Goal: Task Accomplishment & Management: Manage account settings

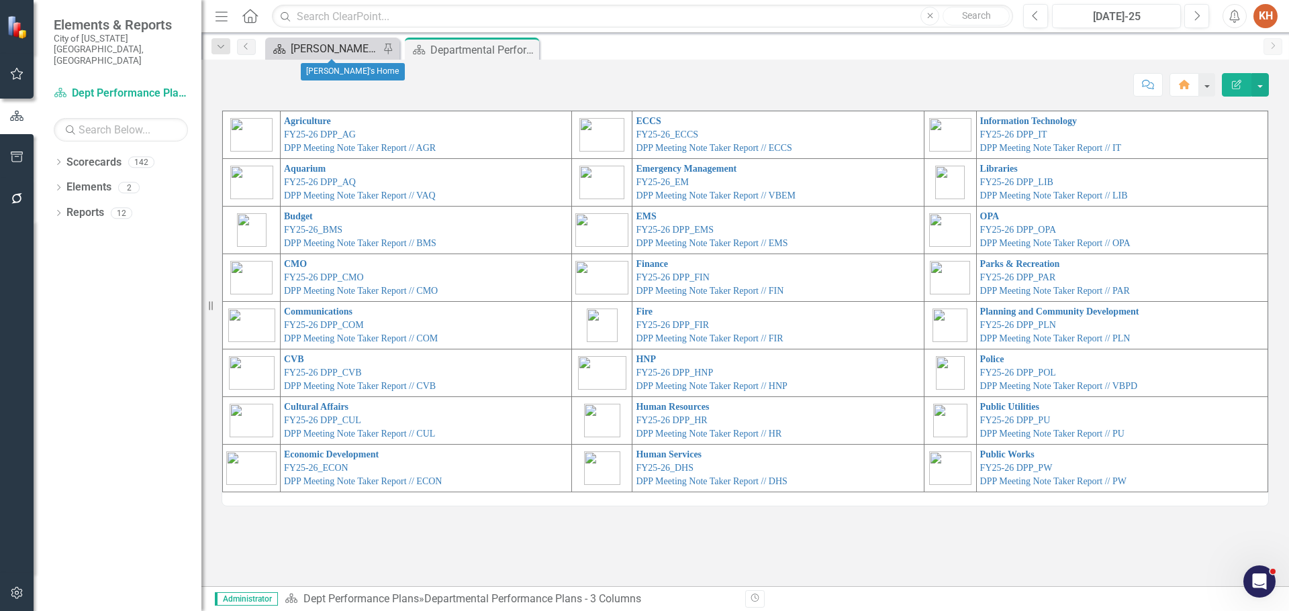
click at [319, 48] on div "[PERSON_NAME]'s Home" at bounding box center [335, 48] width 89 height 17
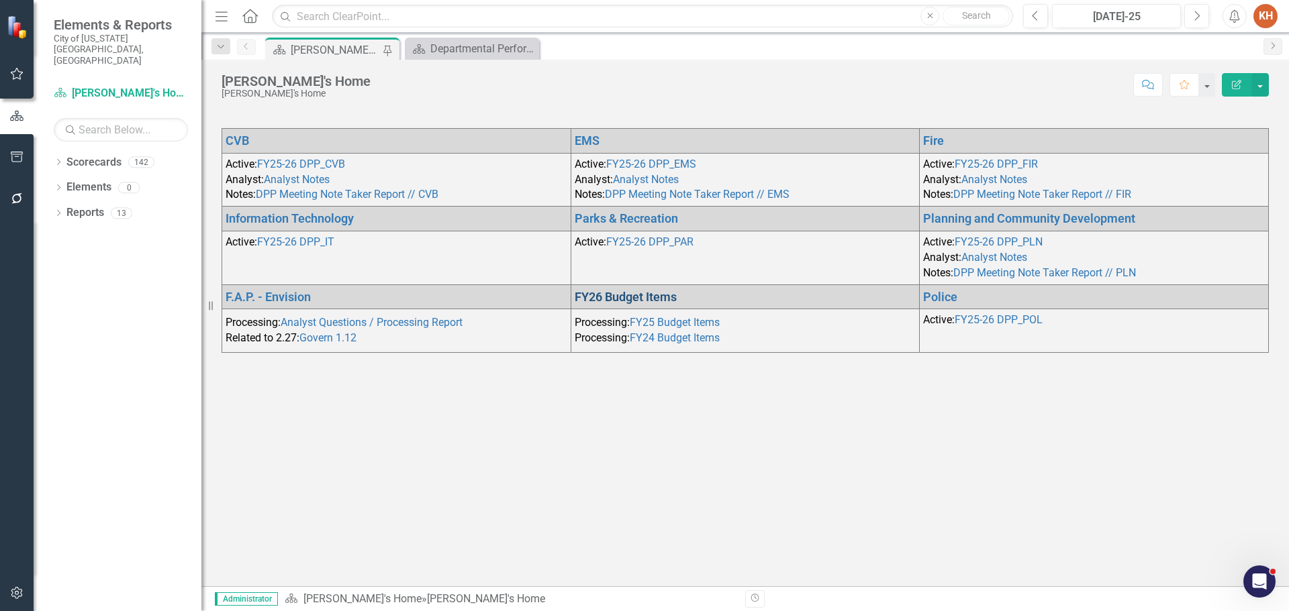
click at [628, 297] on link "FY26 Budget Items" at bounding box center [625, 297] width 102 height 14
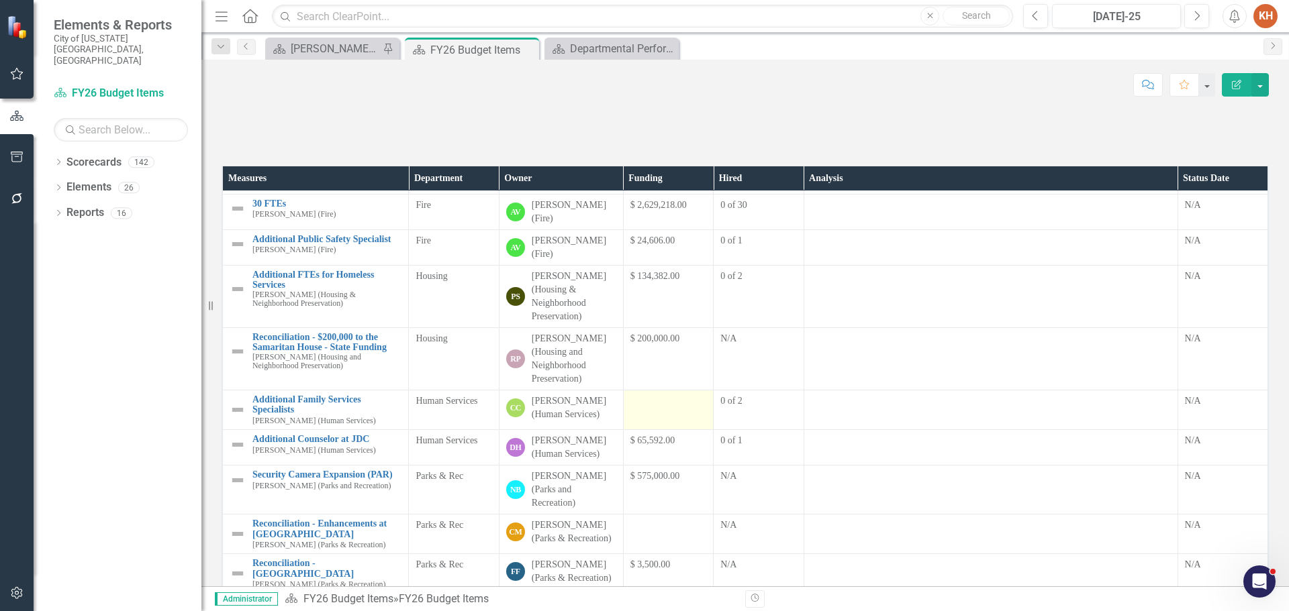
scroll to position [336, 0]
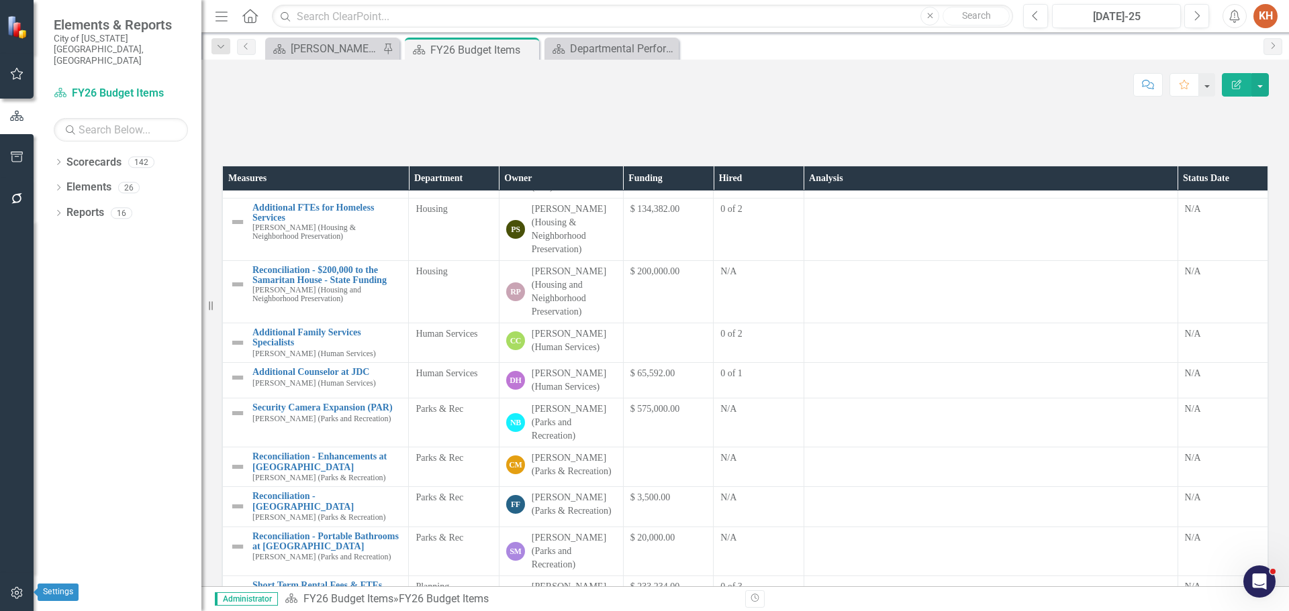
click at [17, 525] on icon "button" at bounding box center [17, 593] width 14 height 11
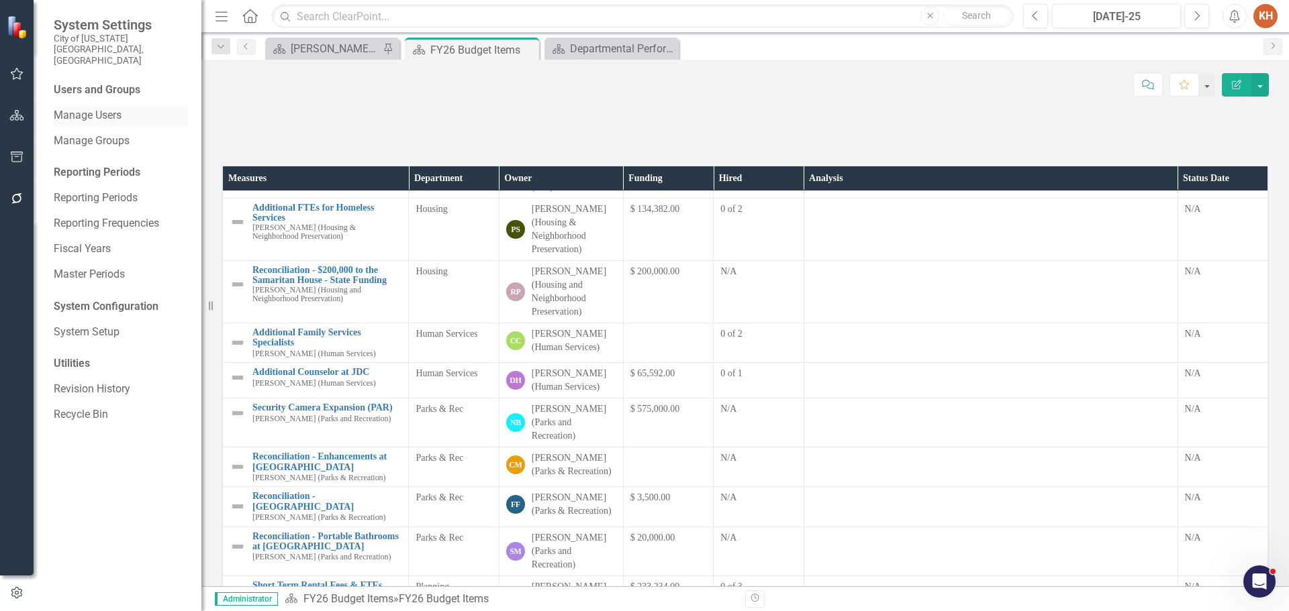
click at [113, 108] on link "Manage Users" at bounding box center [121, 115] width 134 height 15
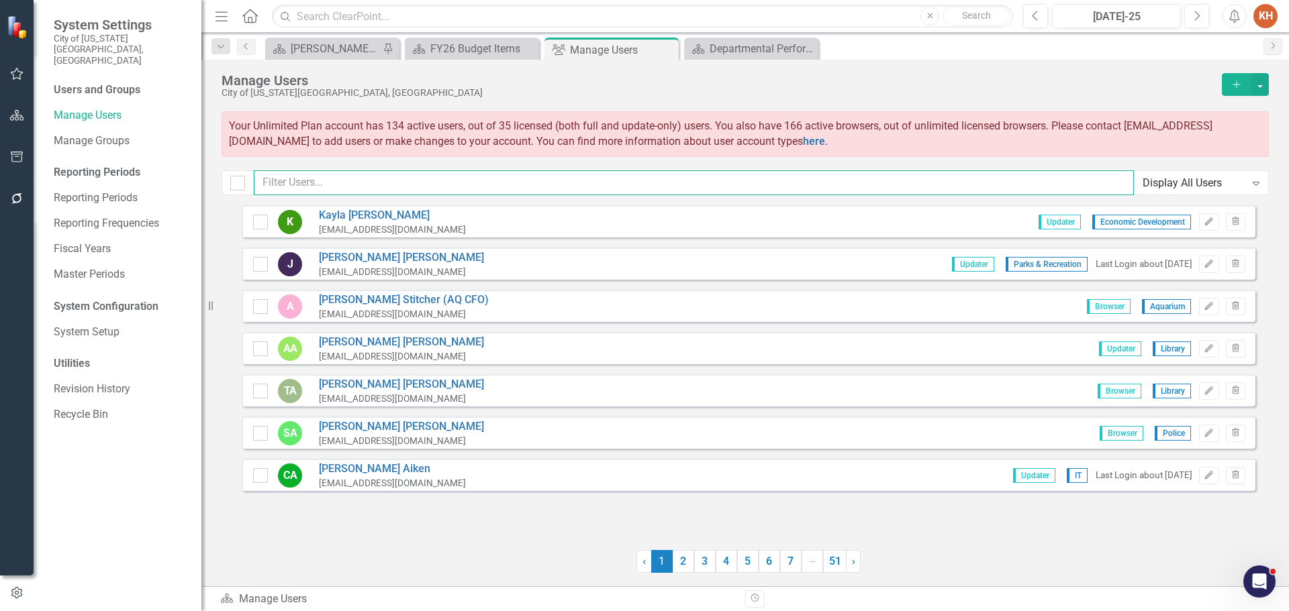
click at [438, 183] on input "text" at bounding box center [694, 182] width 880 height 25
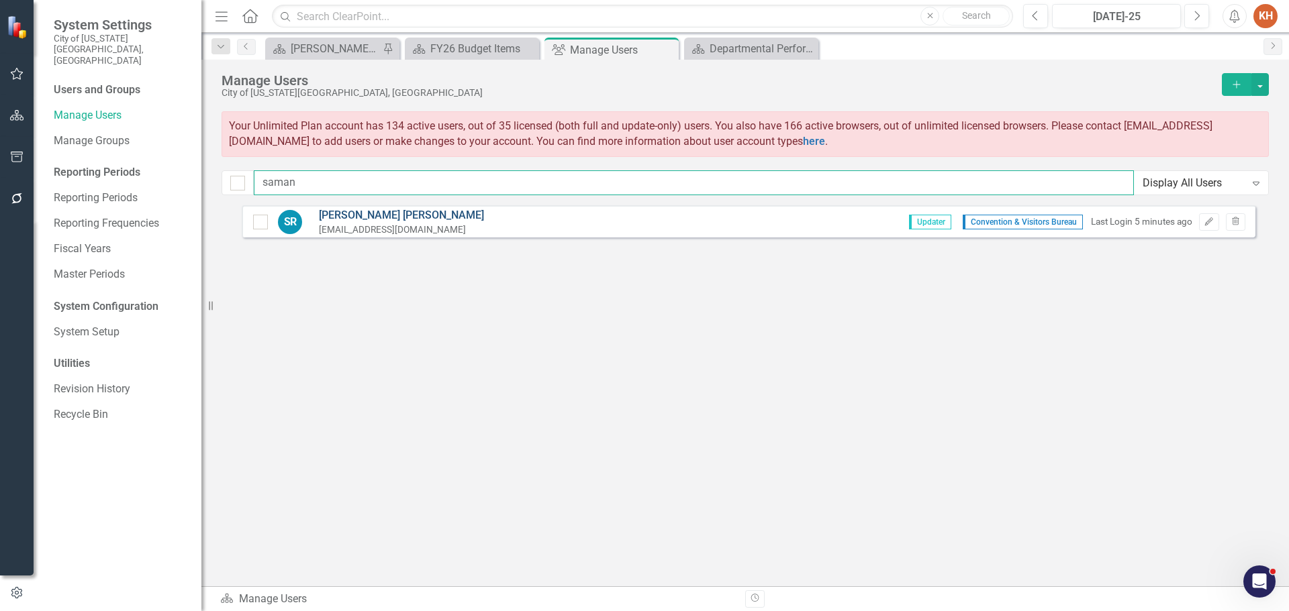
type input "saman"
click at [393, 214] on link "[PERSON_NAME]" at bounding box center [401, 215] width 165 height 15
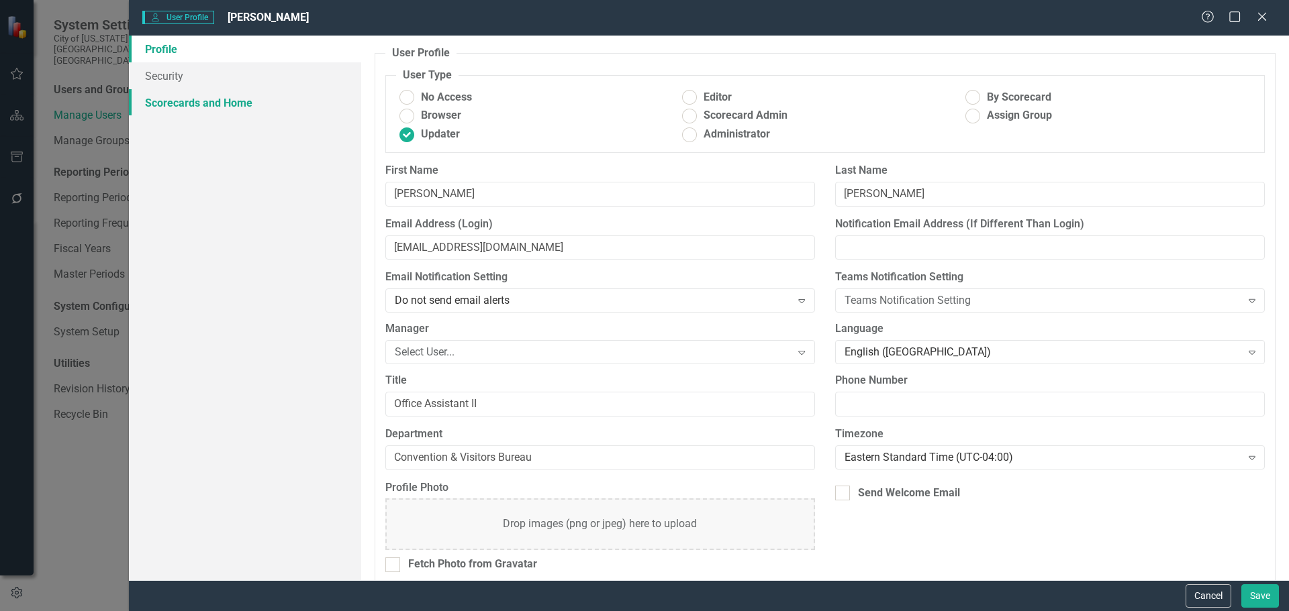
click at [209, 97] on link "Scorecards and Home" at bounding box center [245, 102] width 232 height 27
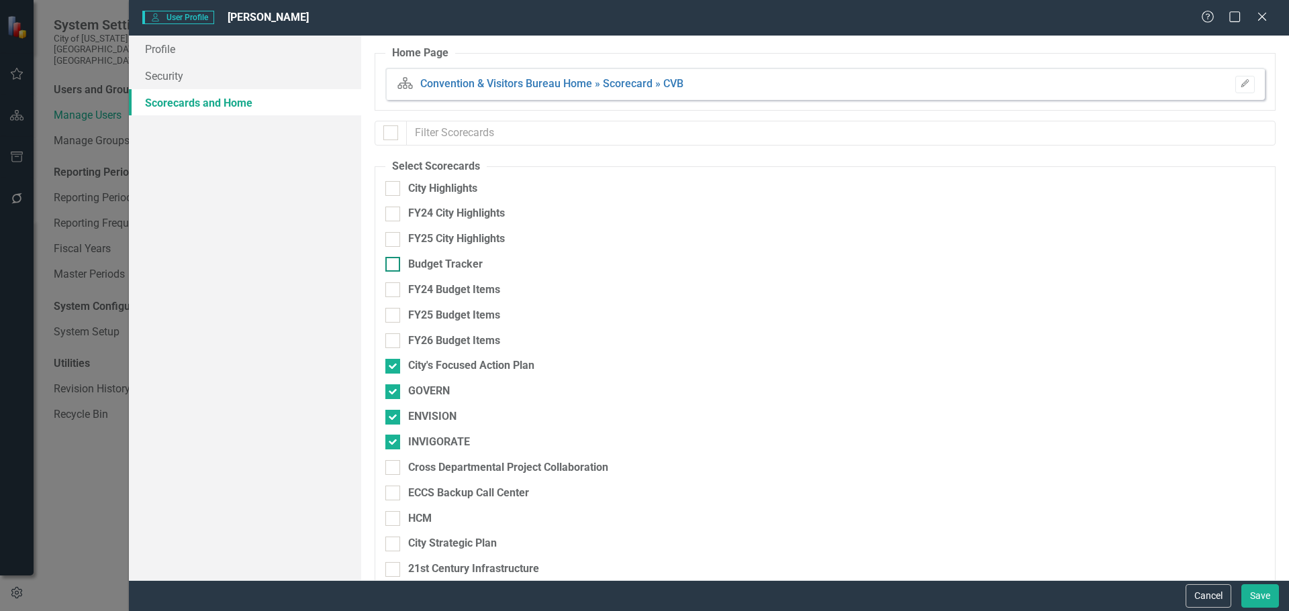
click at [391, 271] on div at bounding box center [392, 264] width 15 height 15
click at [391, 266] on input "Budget Tracker" at bounding box center [389, 261] width 9 height 9
checkbox input "true"
drag, startPoint x: 394, startPoint y: 287, endPoint x: 397, endPoint y: 309, distance: 22.3
click at [394, 287] on div at bounding box center [392, 290] width 15 height 15
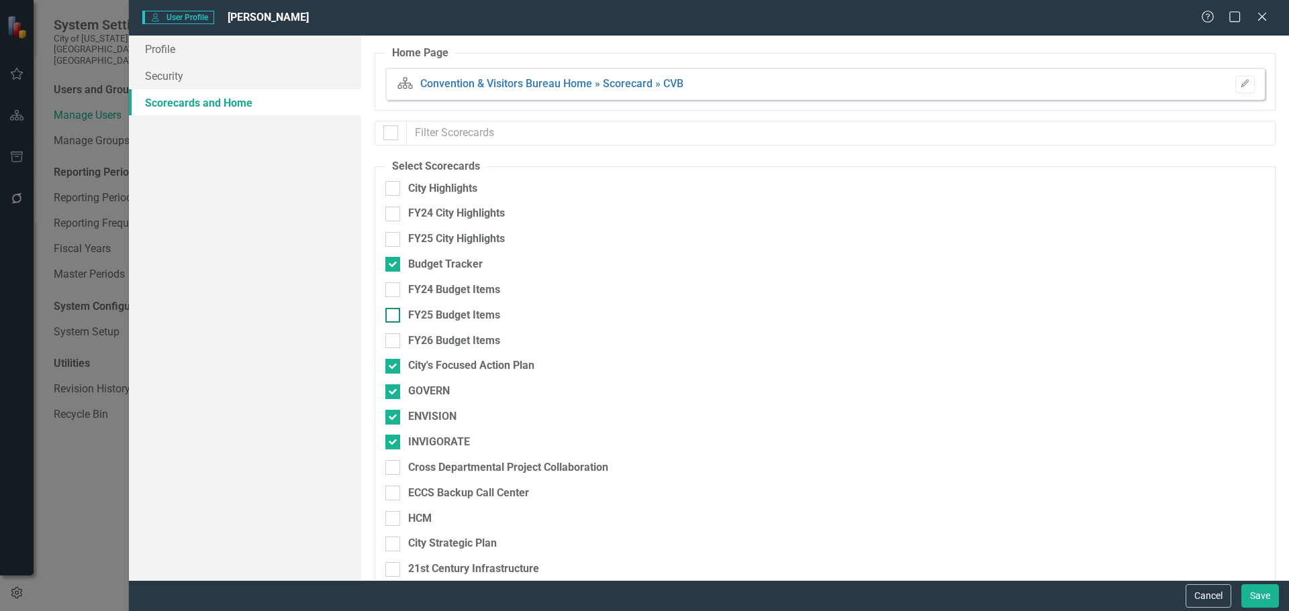
click at [394, 287] on input "FY24 Budget Items" at bounding box center [389, 287] width 9 height 9
checkbox input "true"
click at [397, 317] on div at bounding box center [392, 315] width 15 height 15
click at [394, 317] on input "FY25 Budget Items" at bounding box center [389, 312] width 9 height 9
checkbox input "true"
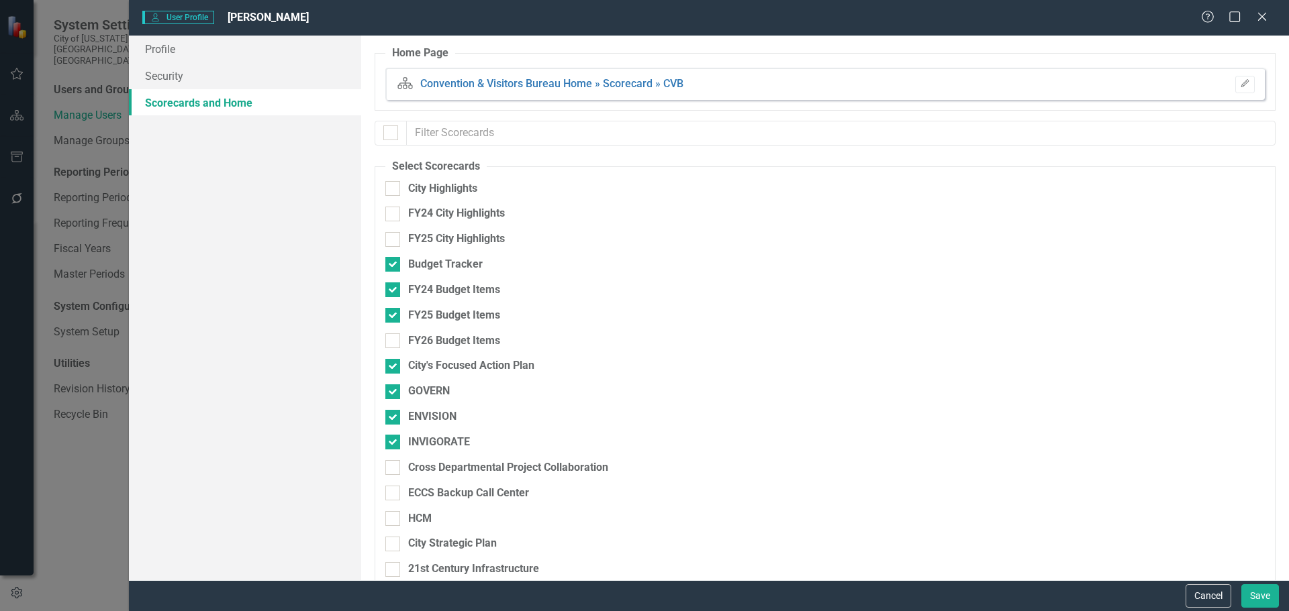
drag, startPoint x: 393, startPoint y: 342, endPoint x: 398, endPoint y: 350, distance: 9.7
click at [393, 342] on input "FY26 Budget Items" at bounding box center [389, 338] width 9 height 9
checkbox input "true"
click at [638, 525] on button "Save" at bounding box center [1260, 596] width 38 height 23
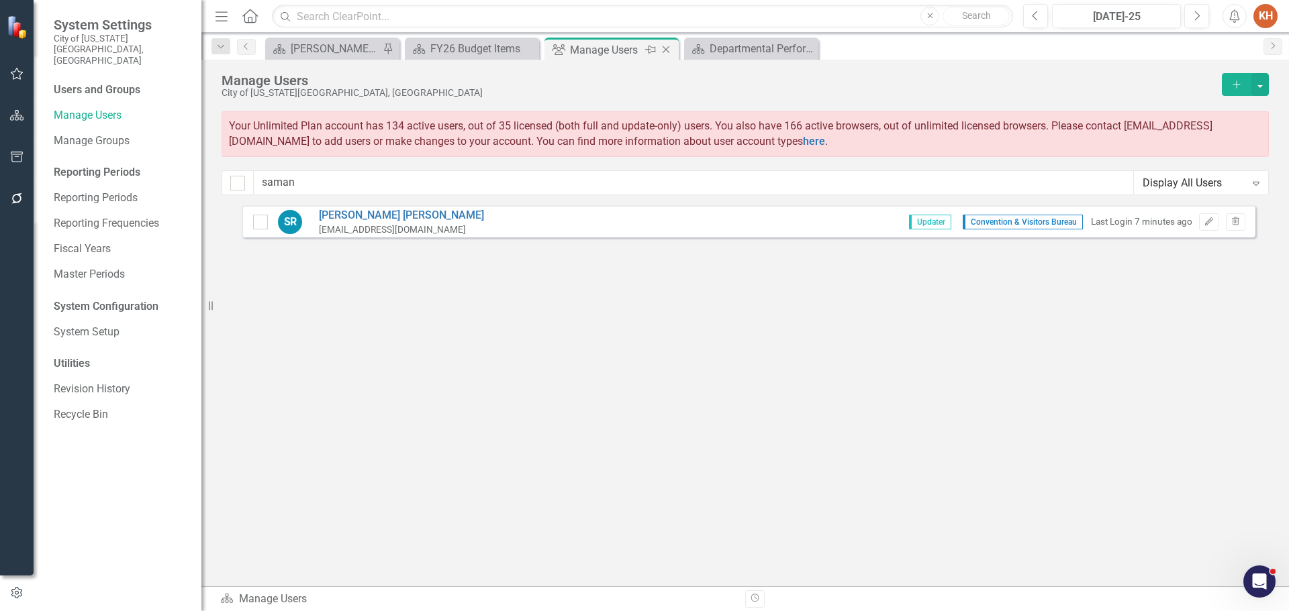
click at [638, 50] on icon "Close" at bounding box center [665, 49] width 13 height 11
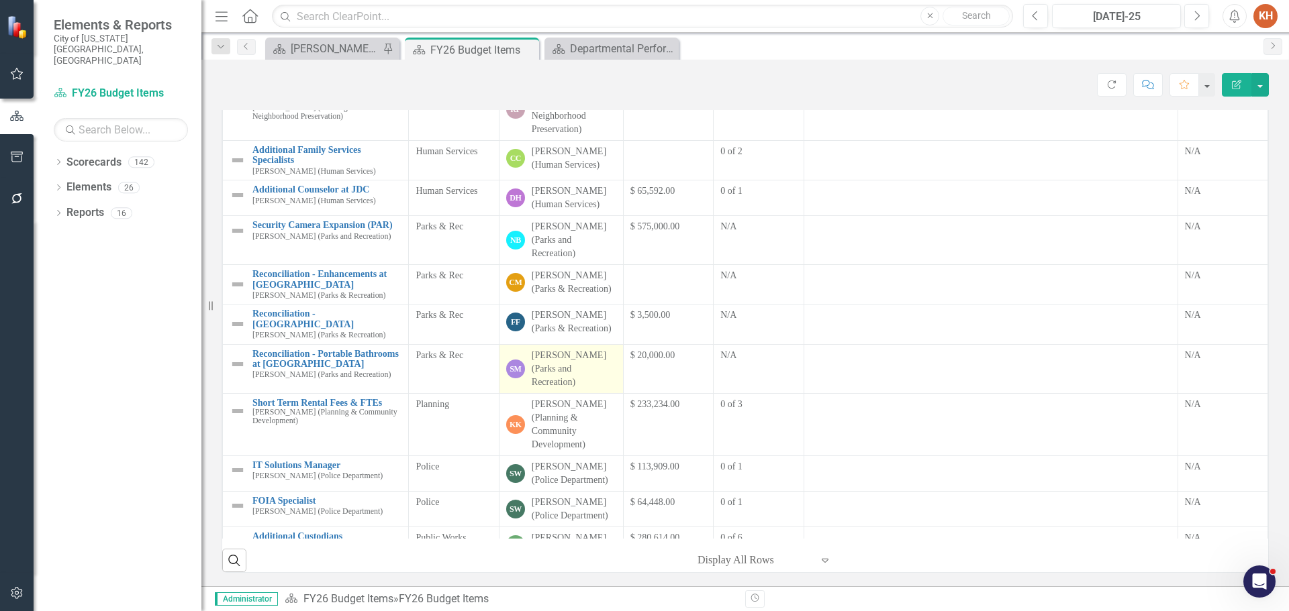
scroll to position [365, 0]
